Goal: Task Accomplishment & Management: Manage account settings

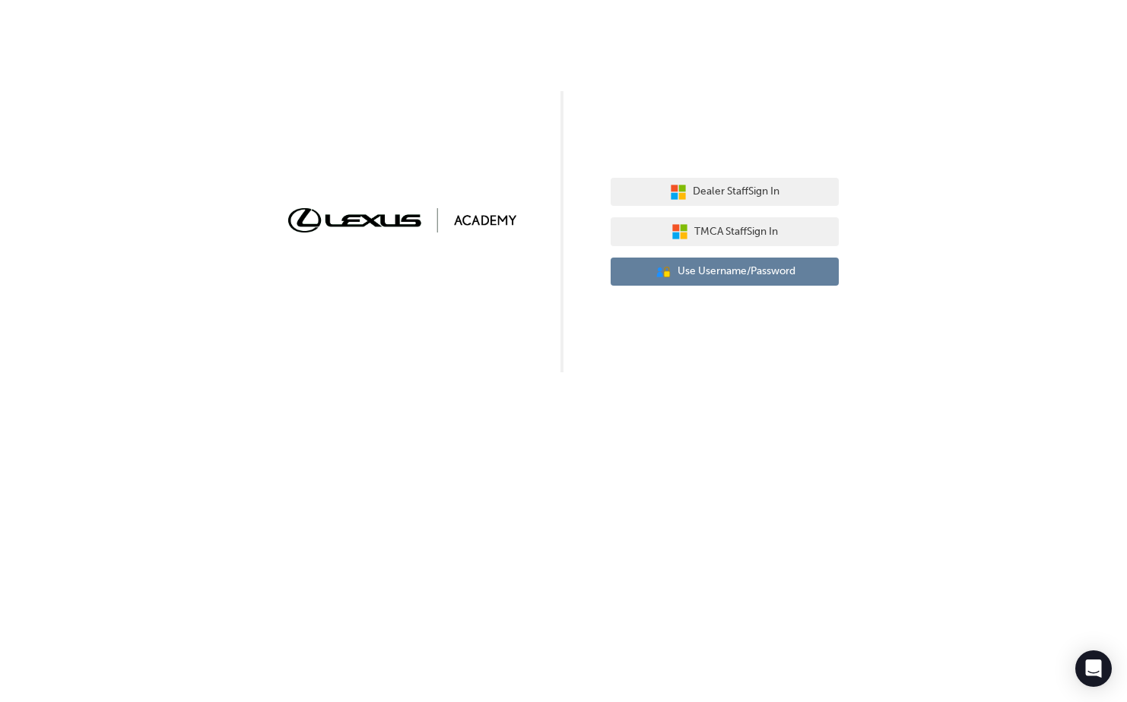
click at [678, 275] on span "Use Username/Password" at bounding box center [736, 271] width 118 height 17
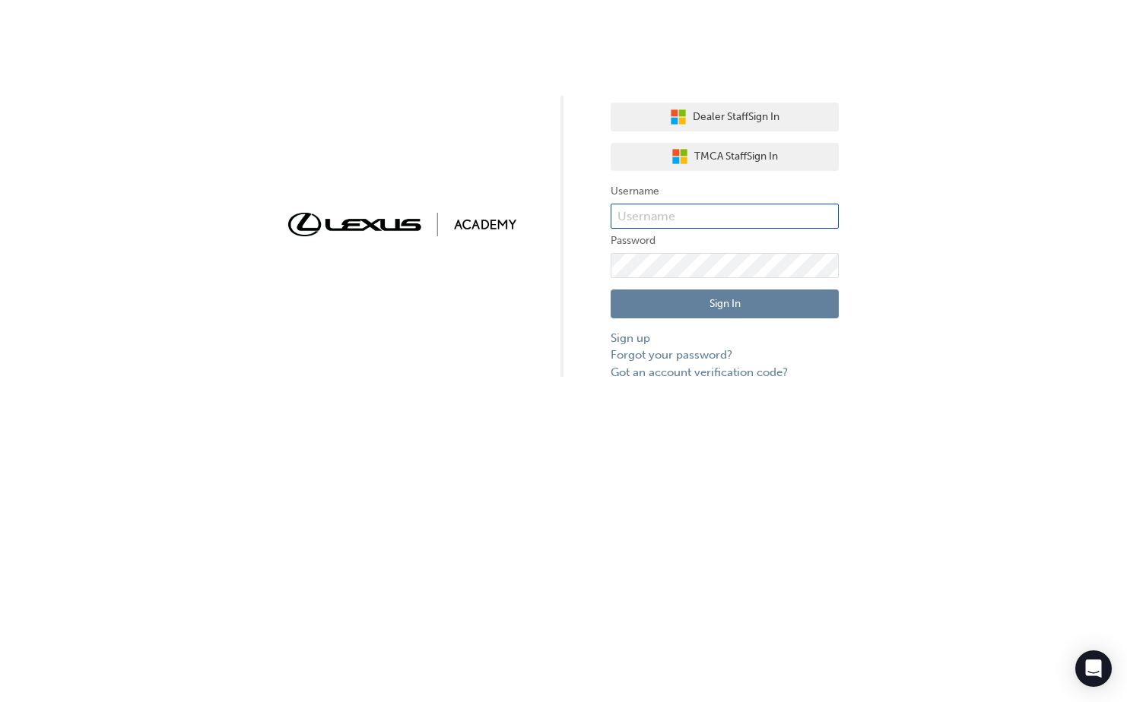
click at [693, 208] on input "text" at bounding box center [724, 217] width 228 height 26
type input "jaqueline.carvalho"
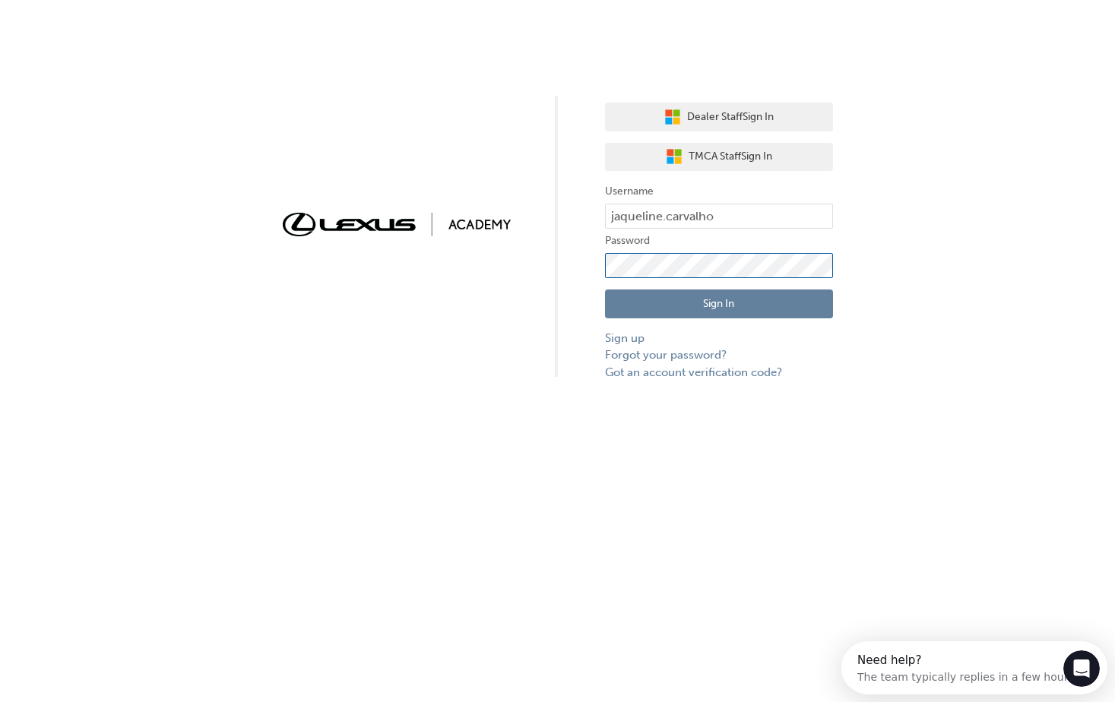
click button "Sign In" at bounding box center [719, 304] width 228 height 29
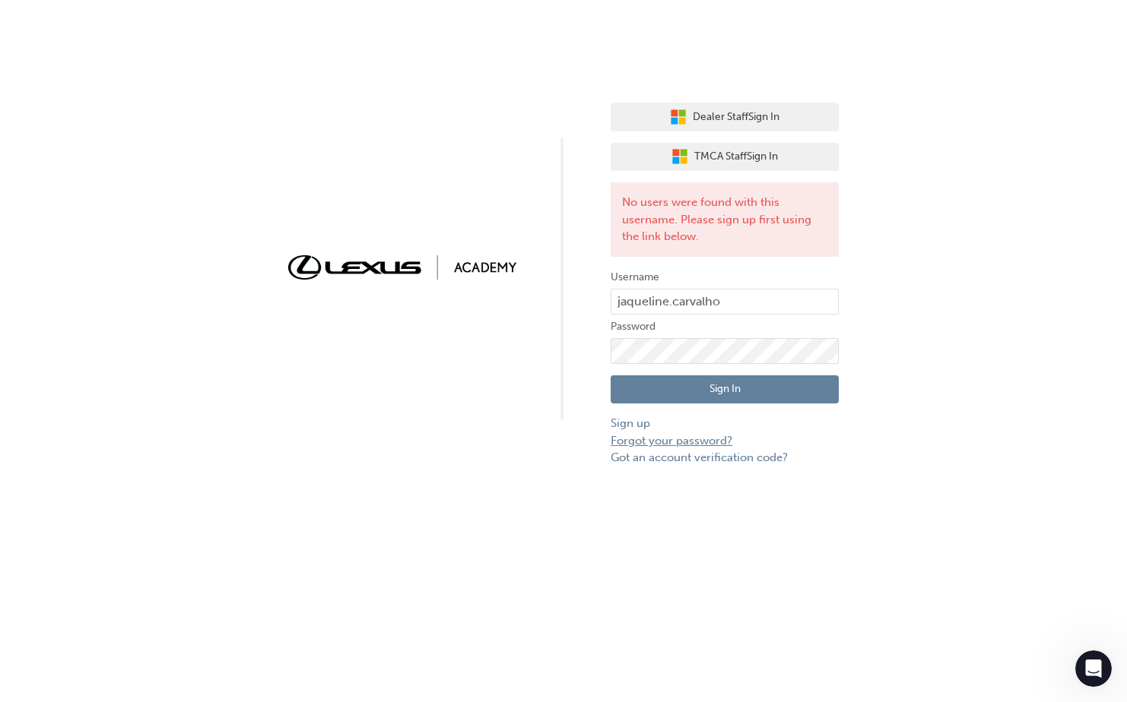
click at [693, 436] on link "Forgot your password?" at bounding box center [724, 441] width 228 height 17
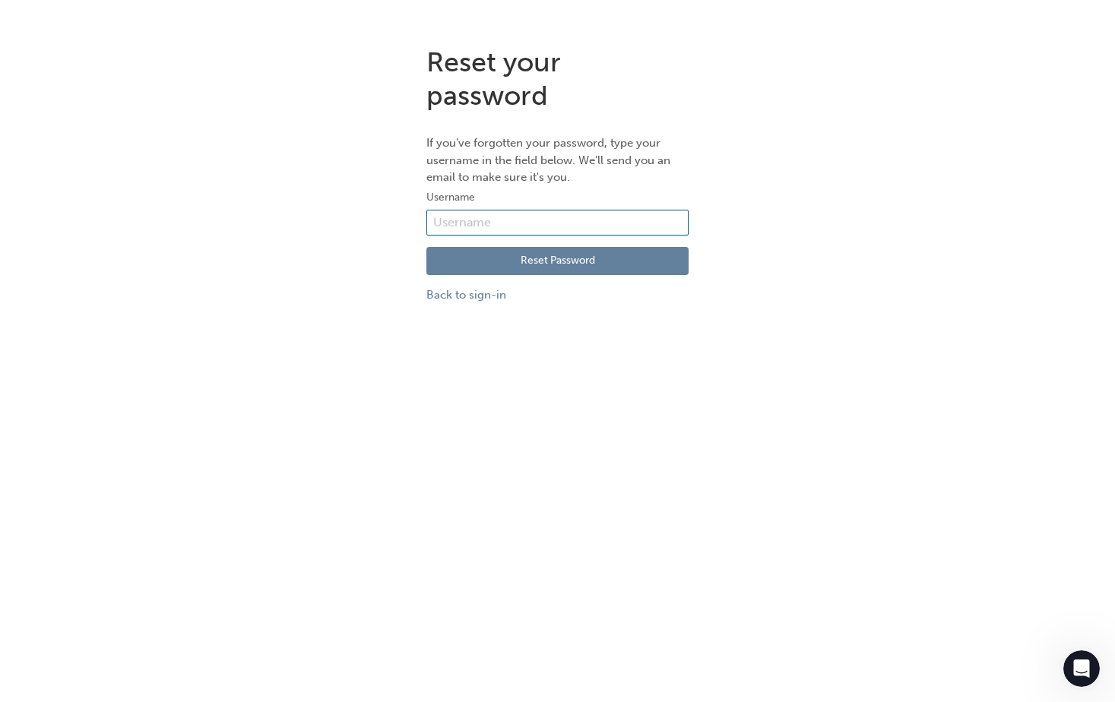
click at [480, 228] on input "text" at bounding box center [558, 223] width 262 height 26
type input "Jaqueline.Carvalho"
click at [528, 262] on button "Reset Password" at bounding box center [558, 261] width 262 height 29
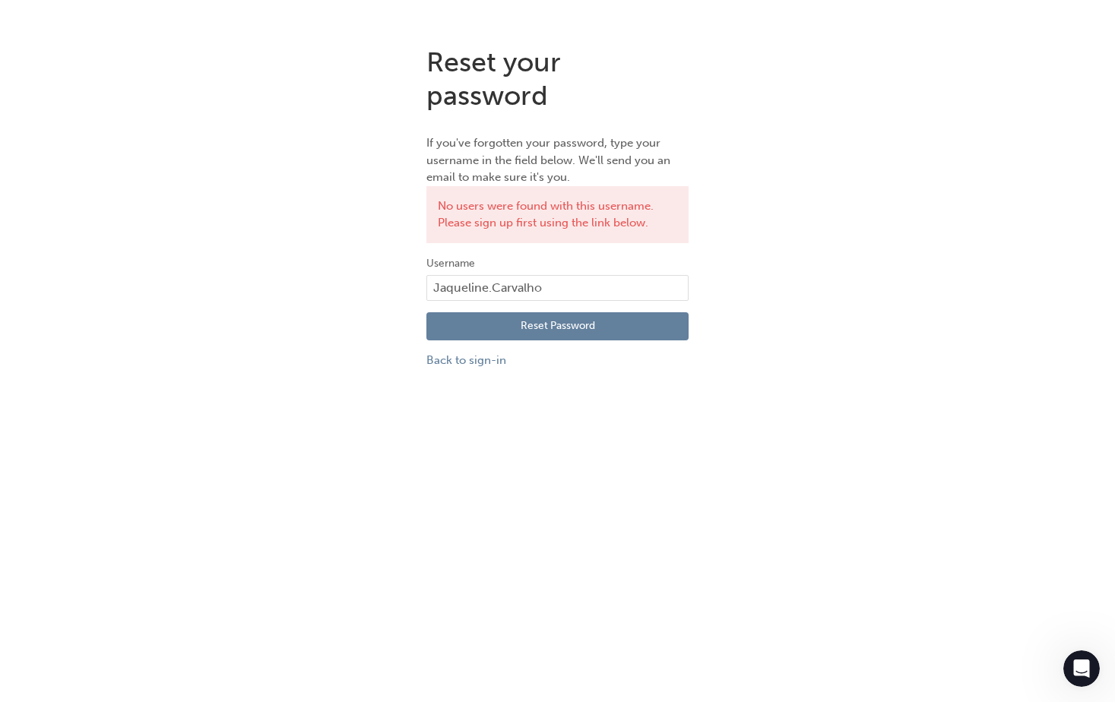
click at [549, 325] on button "Reset Password" at bounding box center [558, 326] width 262 height 29
